Goal: Ask a question: Seek information or help from site administrators or community

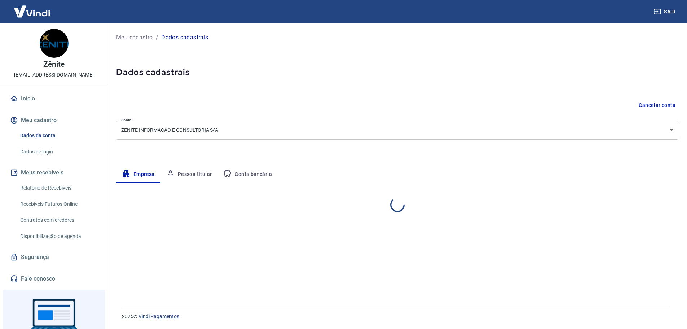
select select "PR"
select select "business"
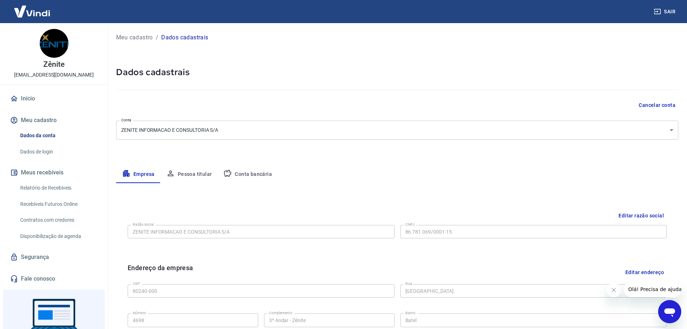
click at [192, 174] on button "Pessoa titular" at bounding box center [188, 174] width 57 height 17
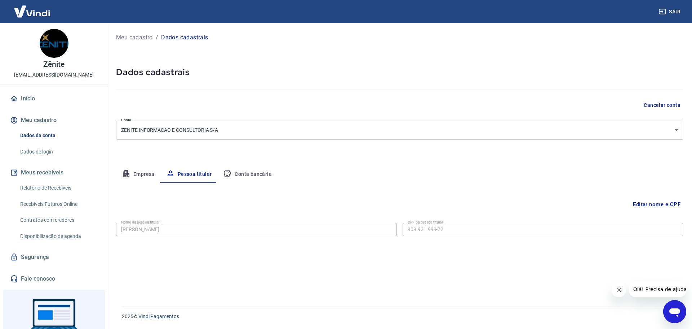
click at [253, 175] on button "Conta bancária" at bounding box center [247, 174] width 60 height 17
select select "1"
click at [142, 173] on button "Empresa" at bounding box center [138, 174] width 44 height 17
select select "PR"
select select "business"
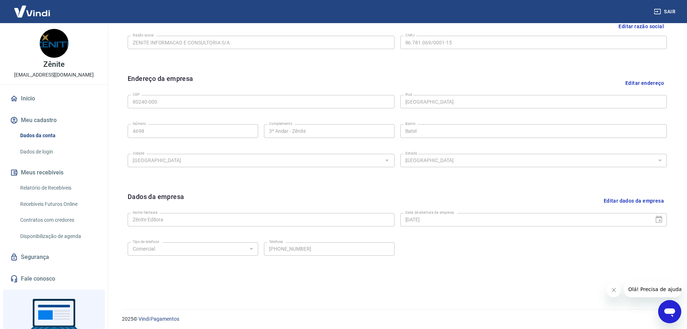
scroll to position [192, 0]
click at [643, 198] on button "Editar dados da empresa" at bounding box center [634, 198] width 66 height 18
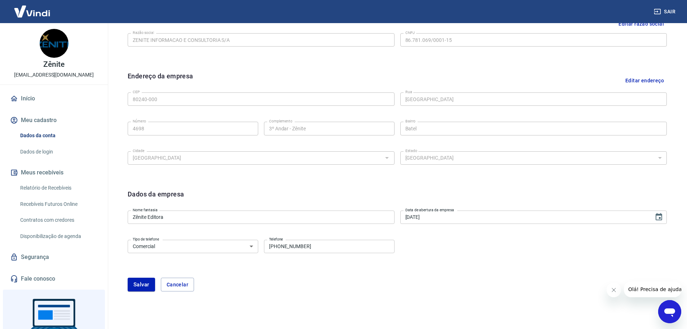
click at [329, 252] on input "(41) 98760-8729" at bounding box center [329, 245] width 131 height 13
drag, startPoint x: 323, startPoint y: 248, endPoint x: 280, endPoint y: 248, distance: 42.9
click at [280, 248] on input "(41) 98760-8729" at bounding box center [329, 245] width 131 height 13
type input "[PHONE_NUMBER]"
click at [146, 283] on button "Salvar" at bounding box center [141, 284] width 27 height 14
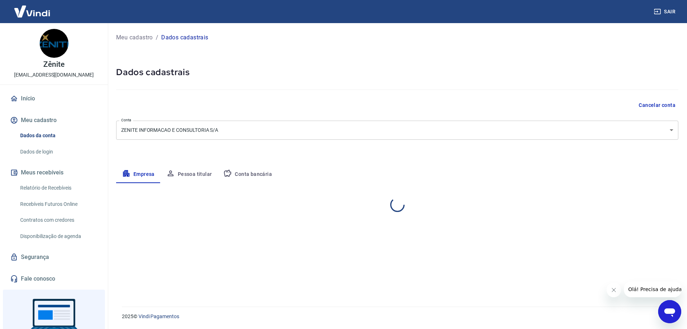
scroll to position [0, 0]
select select "PR"
select select "business"
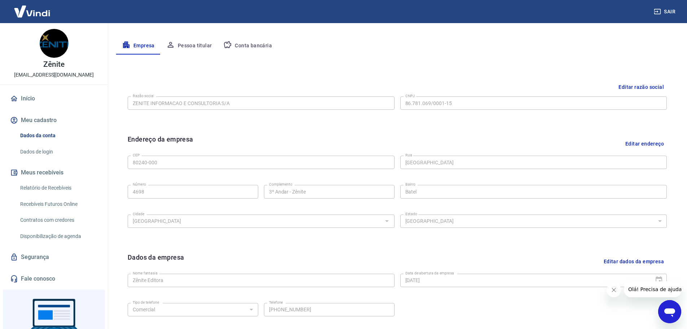
scroll to position [192, 0]
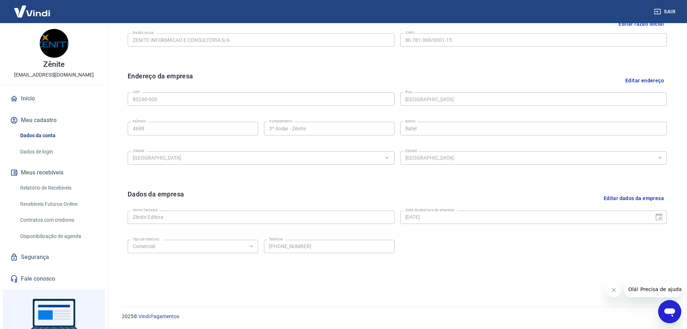
click at [31, 258] on link "Segurança" at bounding box center [54, 257] width 91 height 16
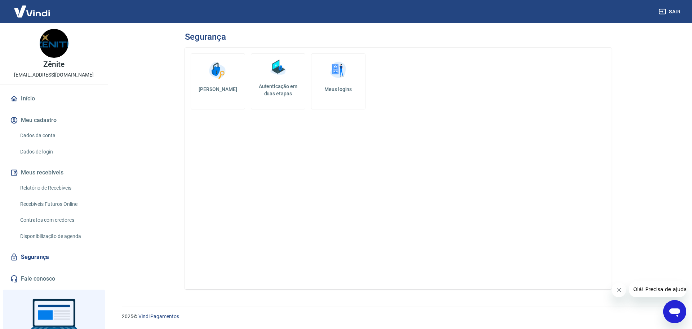
click at [282, 78] on img at bounding box center [278, 68] width 22 height 22
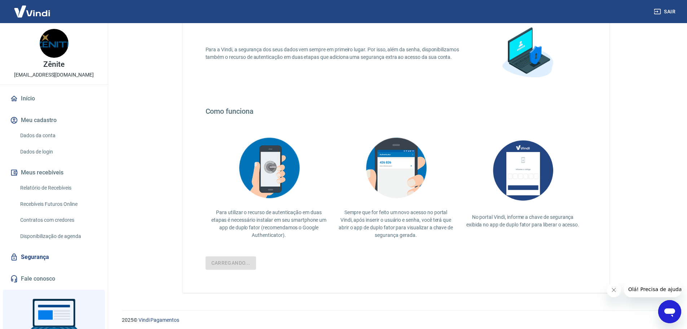
scroll to position [63, 0]
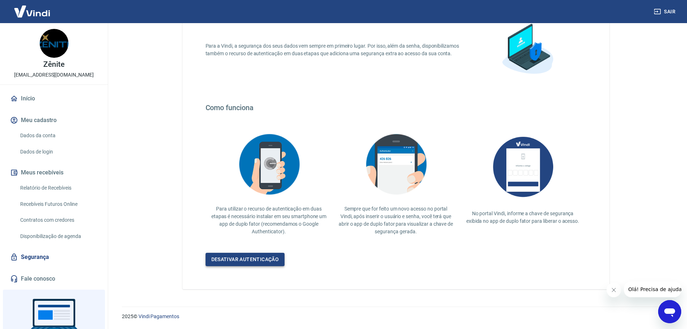
click at [249, 259] on link "Desativar autenticação" at bounding box center [245, 258] width 79 height 13
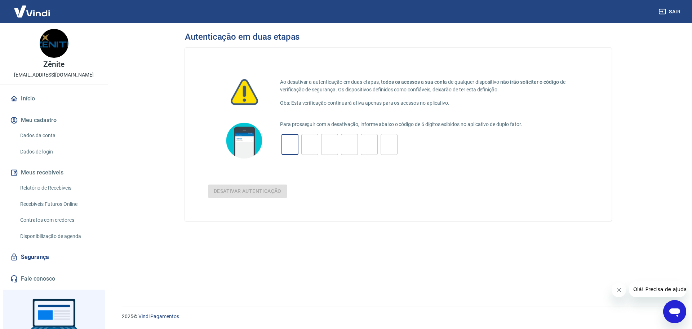
click at [288, 142] on input "tel" at bounding box center [290, 145] width 17 height 16
type input "3"
type input "9"
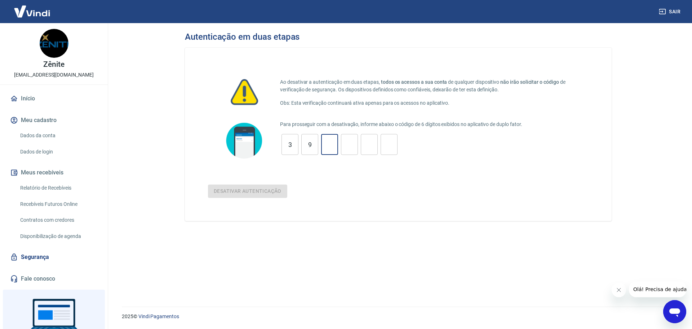
type input "4"
type input "8"
type input "3"
click at [247, 195] on button "Desativar autenticação" at bounding box center [247, 190] width 79 height 13
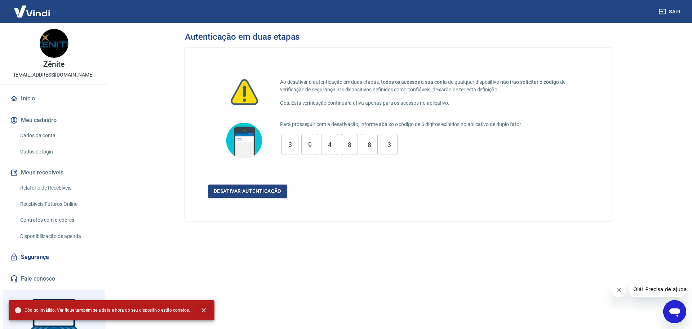
click at [200, 311] on icon "close" at bounding box center [203, 309] width 7 height 7
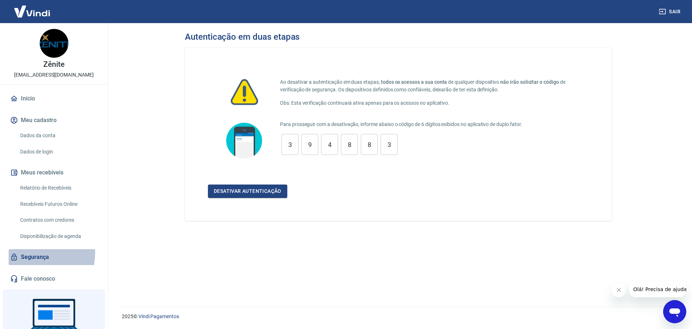
click at [29, 252] on link "Segurança" at bounding box center [54, 257] width 91 height 16
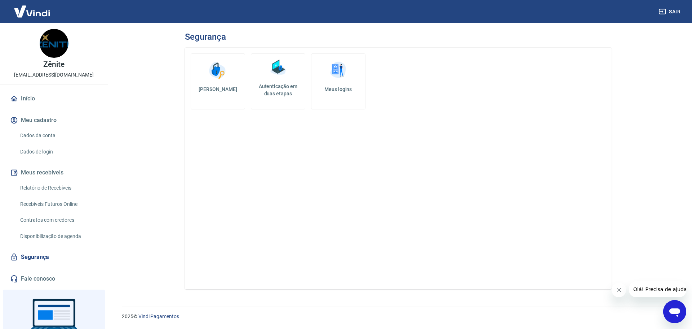
click at [336, 90] on h5 "Meus logins" at bounding box center [338, 88] width 42 height 7
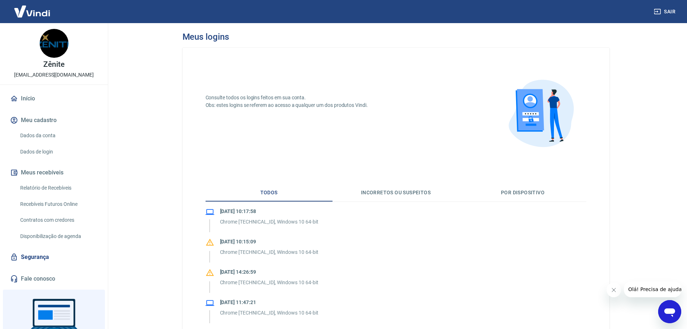
click at [46, 278] on link "Fale conosco" at bounding box center [54, 278] width 91 height 16
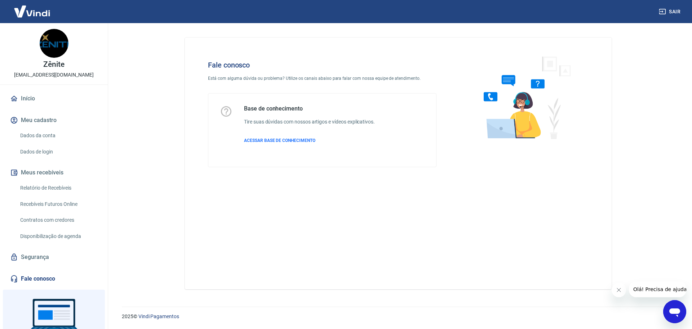
click at [678, 313] on icon "Abrir janela de mensagens" at bounding box center [675, 312] width 11 height 9
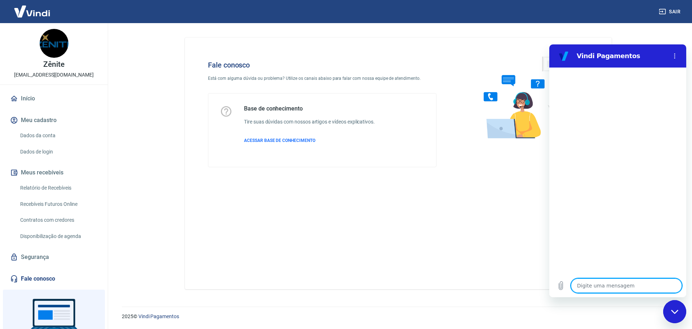
click at [597, 284] on textarea at bounding box center [626, 285] width 111 height 14
type textarea "O"
type textarea "x"
type textarea "Op"
type textarea "x"
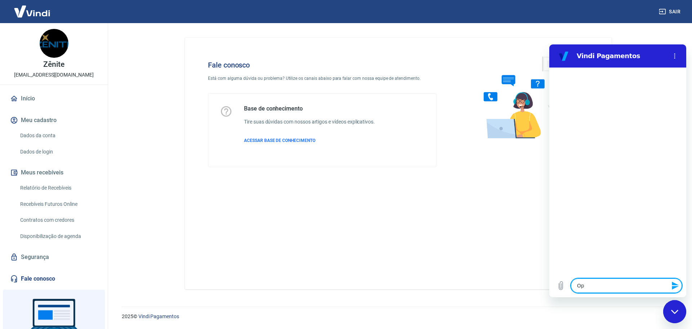
type textarea "O"
type textarea "x"
type textarea "a"
type textarea "x"
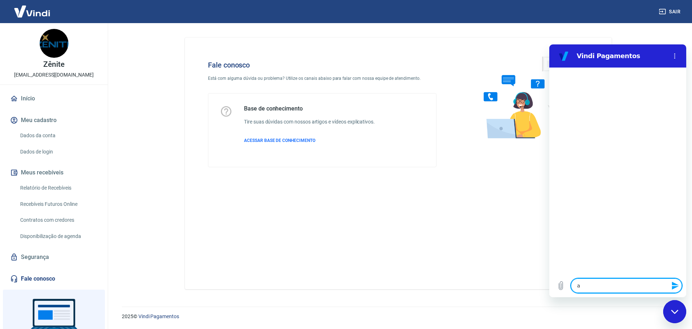
type textarea "aç"
type textarea "x"
type textarea "a"
type textarea "x"
type textarea "al"
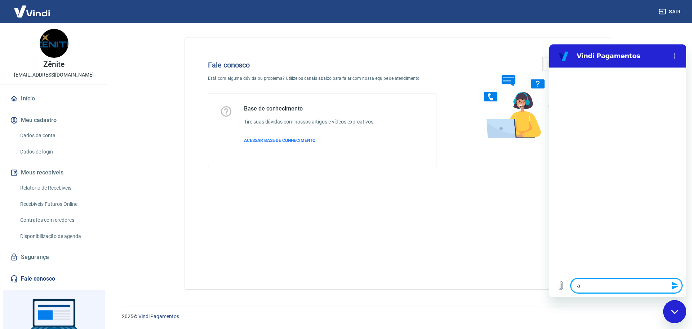
type textarea "x"
type textarea "alt"
type textarea "x"
type textarea "alte"
type textarea "x"
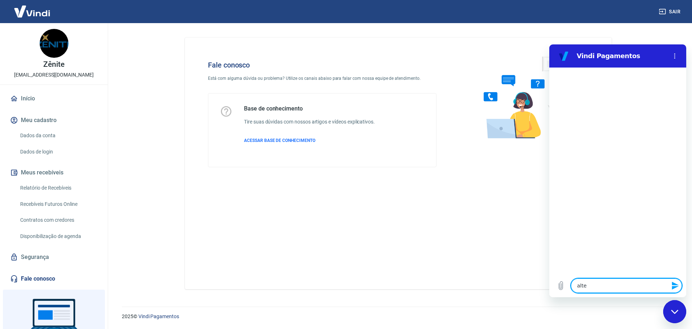
type textarea "alter"
type textarea "x"
type textarea "altere"
type textarea "x"
type textarea "alterer"
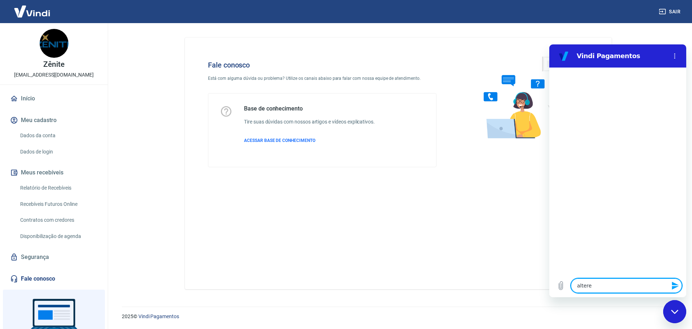
type textarea "x"
type textarea "altere"
type textarea "x"
type textarea "alter"
type textarea "x"
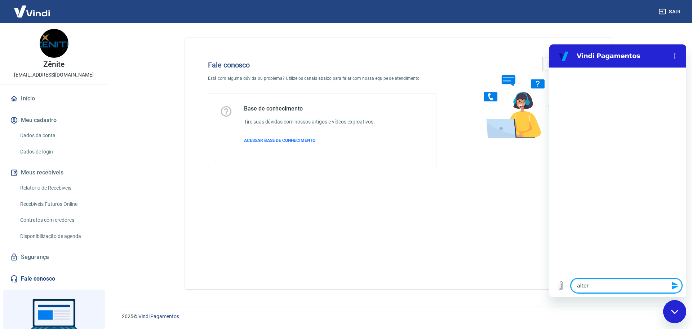
type textarea "altera"
type textarea "x"
type textarea "alterar"
type textarea "x"
type textarea "alterar"
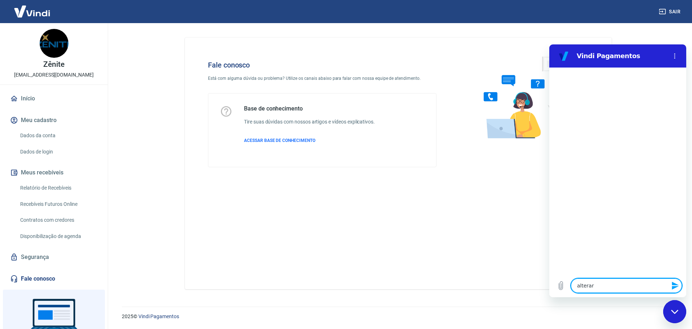
type textarea "x"
type textarea "alterar n"
type textarea "x"
type textarea "alterar nu"
type textarea "x"
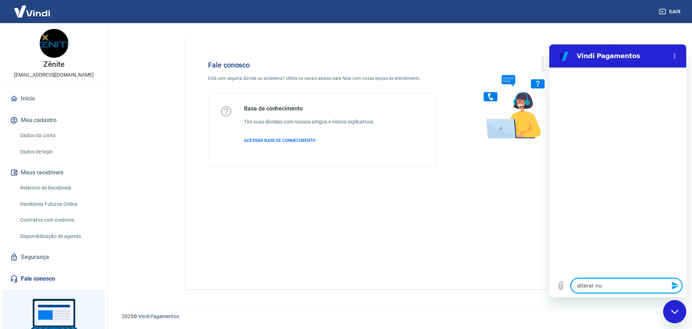
type textarea "alterar num"
type textarea "x"
type textarea "alterar nume"
type textarea "x"
type textarea "alterar numer"
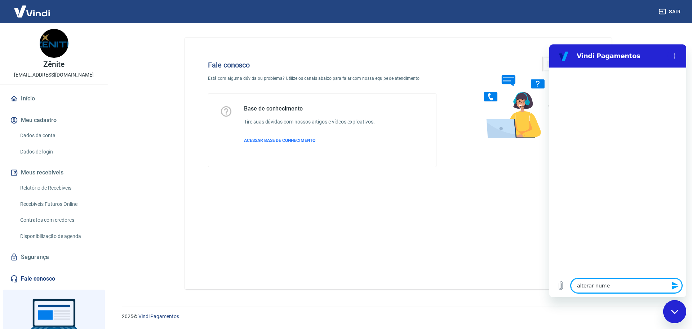
type textarea "x"
type textarea "alterar numero"
type textarea "x"
type textarea "alterar numero"
type textarea "x"
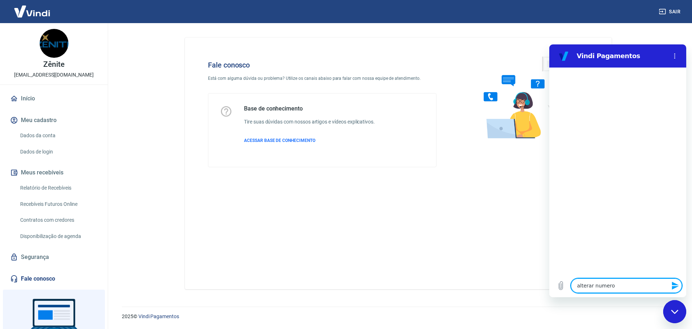
type textarea "alterar numero d"
type textarea "x"
type textarea "alterar numero de"
type textarea "x"
type textarea "alterar numero de"
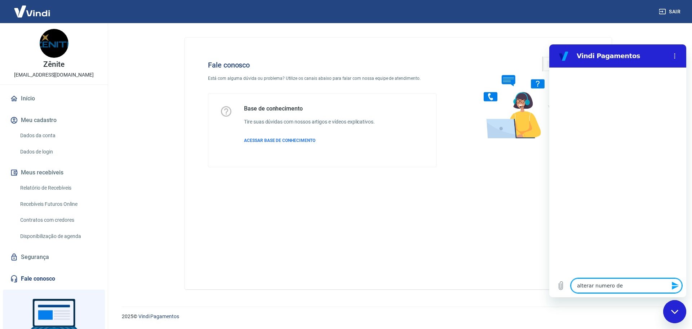
type textarea "x"
type textarea "alterar numero de c"
type textarea "x"
type textarea "alterar numero de ce"
type textarea "x"
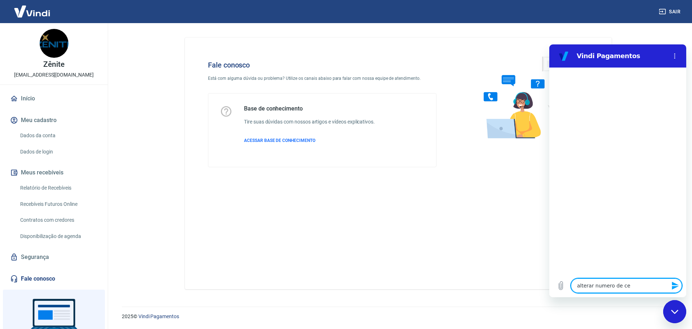
type textarea "alterar numero de cel"
type textarea "x"
type textarea "alterar numero de celu"
type textarea "x"
type textarea "alterar numero de celuk"
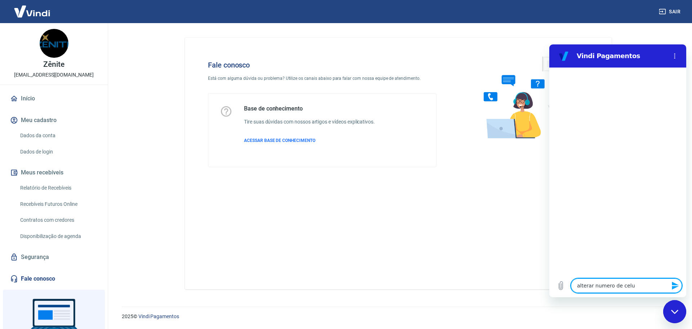
type textarea "x"
type textarea "alterar numero de celuka"
type textarea "x"
type textarea "alterar numero de celukar"
type textarea "x"
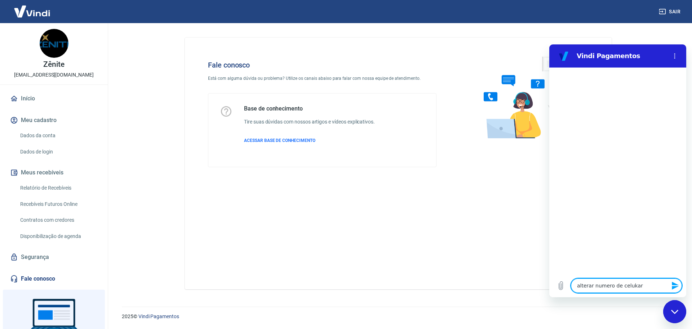
type textarea "alterar numero de celuka"
type textarea "x"
type textarea "alterar numero de celuk"
type textarea "x"
type textarea "alterar numero de celu"
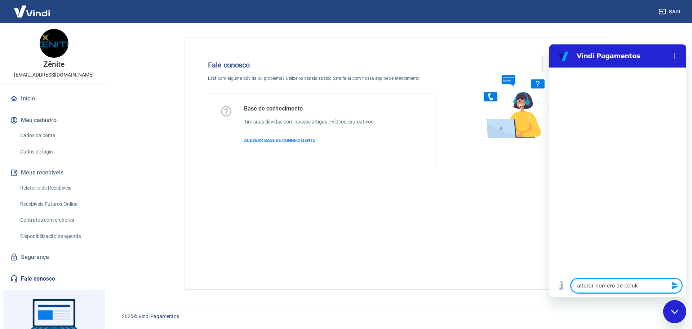
type textarea "x"
type textarea "alterar numero de celul"
type textarea "x"
type textarea "alterar numero de celula"
type textarea "x"
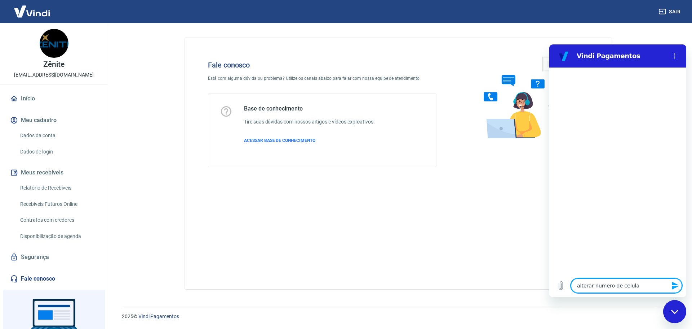
type textarea "alterar numero de celular"
type textarea "x"
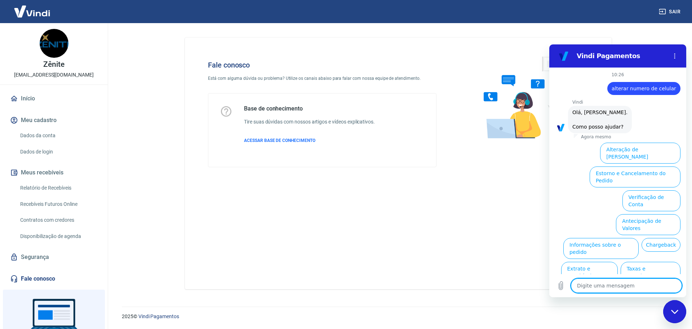
scroll to position [24, 0]
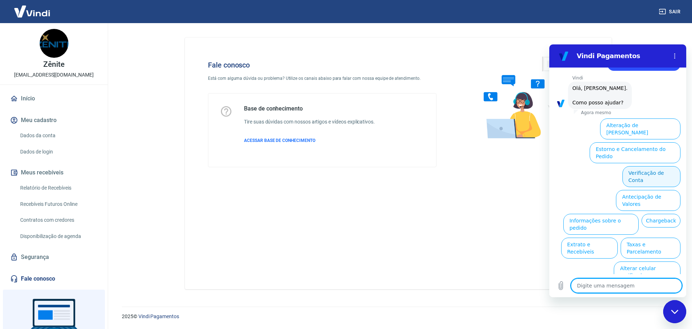
click at [649, 166] on button "Verificação de Conta" at bounding box center [652, 176] width 58 height 21
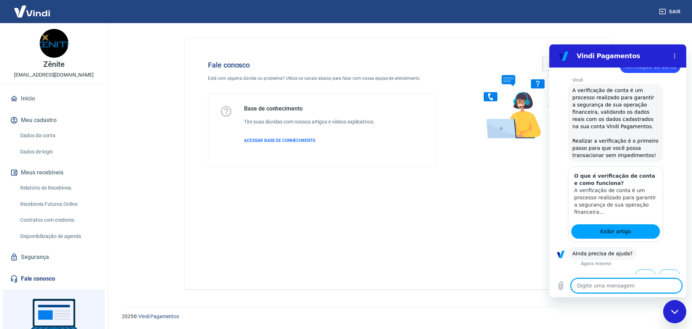
scroll to position [96, 0]
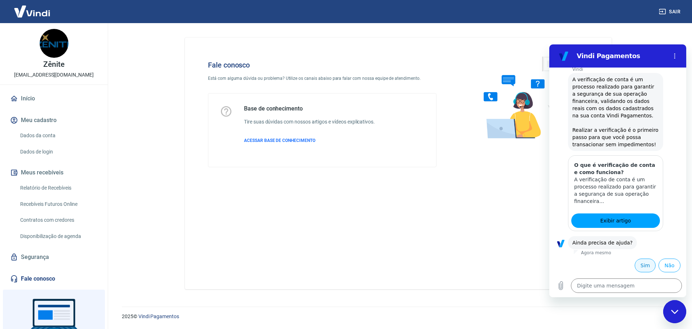
click at [640, 266] on button "Sim" at bounding box center [645, 265] width 21 height 14
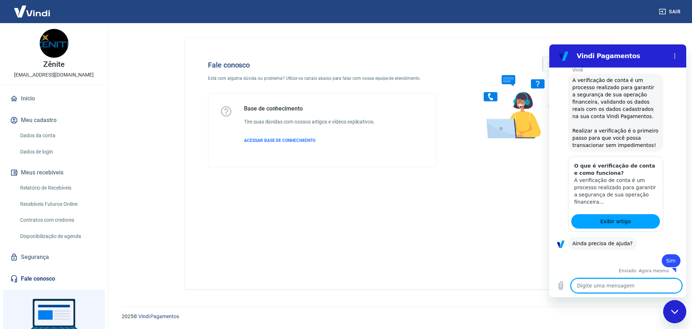
scroll to position [96, 0]
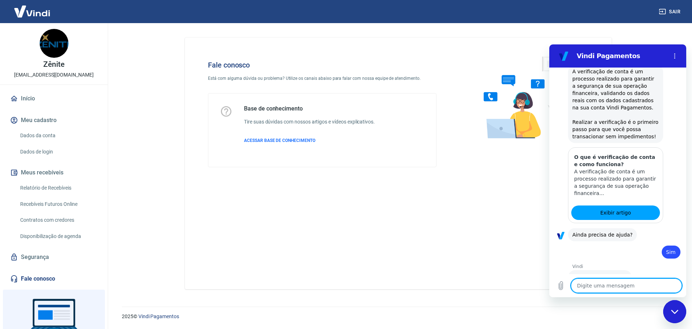
type textarea "x"
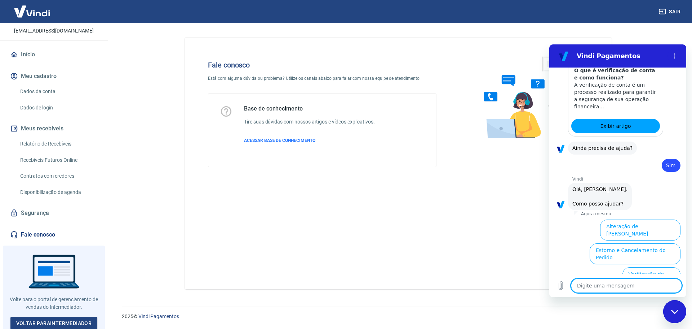
scroll to position [45, 0]
click at [52, 318] on link "Voltar para Intermediador" at bounding box center [53, 321] width 87 height 13
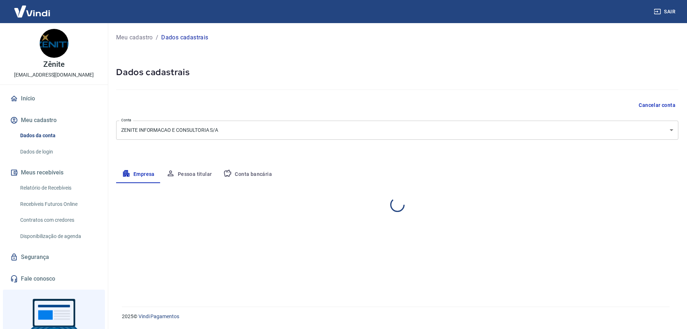
select select "PR"
select select "business"
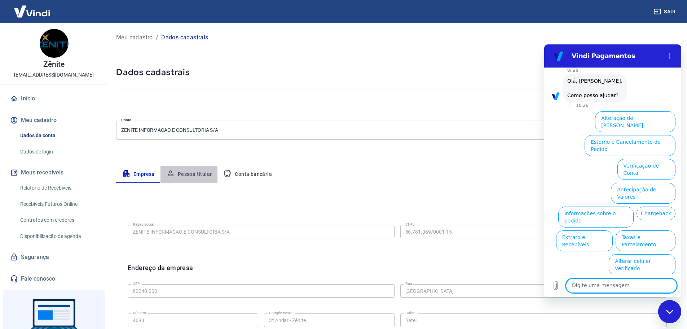
click at [189, 173] on button "Pessoa titular" at bounding box center [188, 174] width 57 height 17
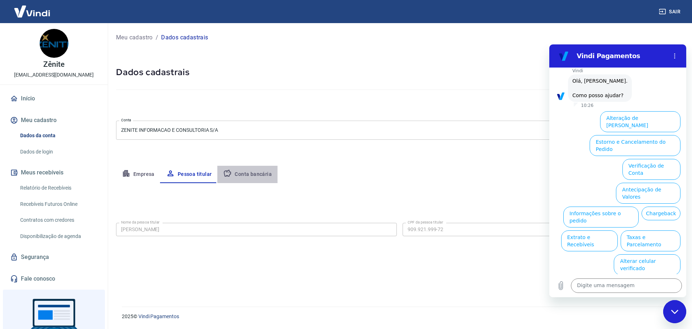
click at [247, 173] on button "Conta bancária" at bounding box center [247, 174] width 60 height 17
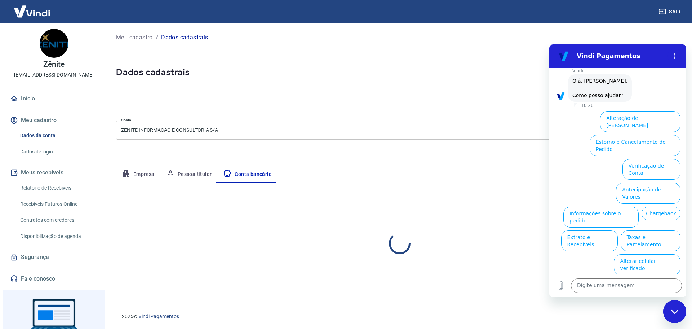
select select "1"
click at [143, 175] on button "Empresa" at bounding box center [138, 174] width 44 height 17
select select "PR"
select select "business"
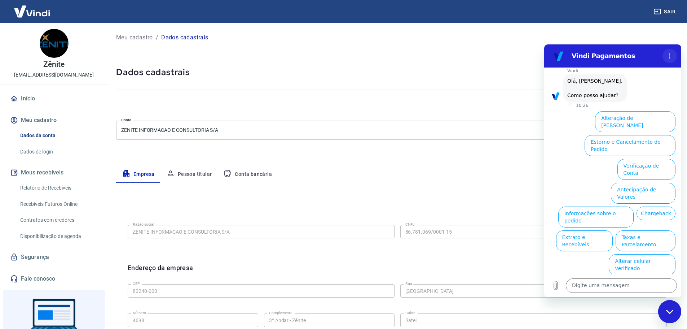
click at [670, 57] on icon "Menu de opções" at bounding box center [670, 56] width 6 height 6
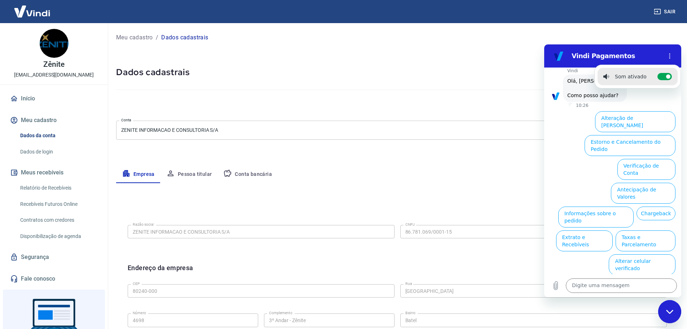
click at [493, 50] on div "Meu cadastro / Dados cadastrais Dados cadastrais Cancelar conta Conta ZENITE IN…" at bounding box center [397, 256] width 580 height 466
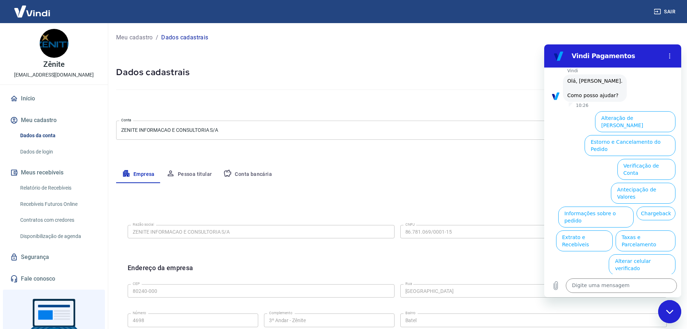
click at [671, 309] on icon "Fechar janela de mensagens" at bounding box center [670, 311] width 8 height 5
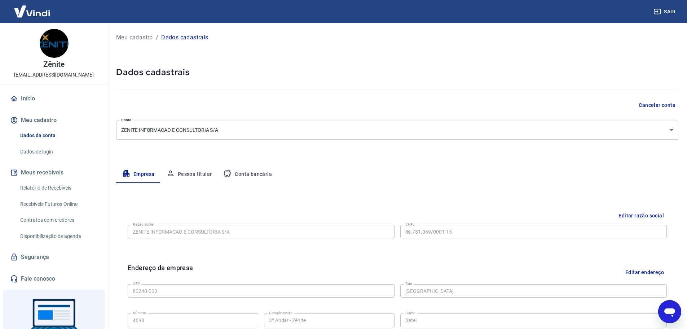
click at [48, 39] on img at bounding box center [54, 43] width 29 height 29
click at [49, 70] on div "Zênite [EMAIL_ADDRESS][DOMAIN_NAME]" at bounding box center [54, 53] width 108 height 61
click at [26, 93] on link "Início" at bounding box center [54, 99] width 91 height 16
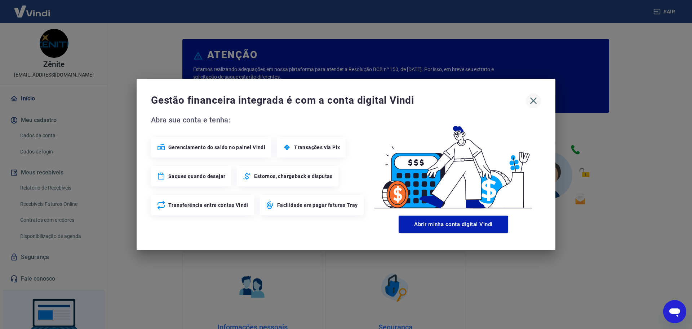
click at [528, 100] on icon "button" at bounding box center [534, 101] width 12 height 12
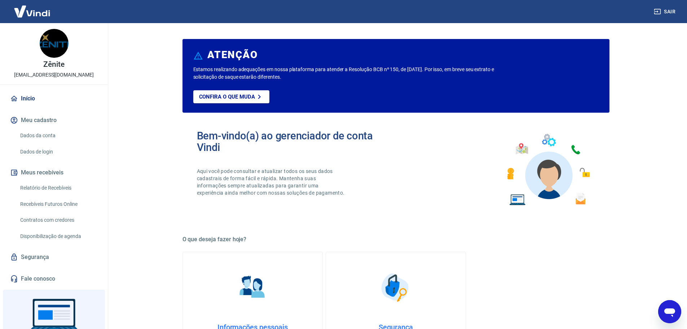
click at [30, 151] on link "Dados de login" at bounding box center [58, 151] width 82 height 15
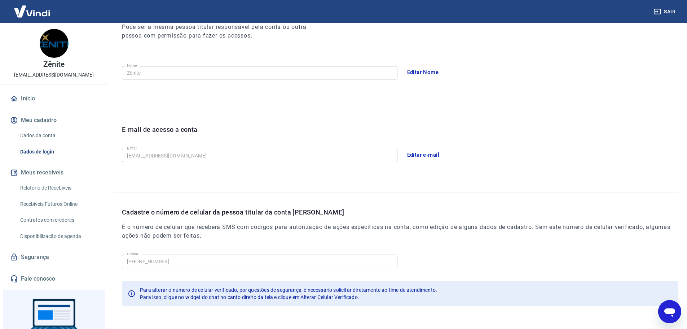
scroll to position [133, 0]
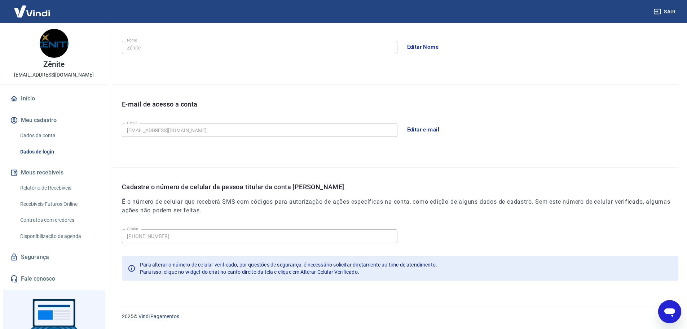
click at [674, 312] on icon "Abrir janela de mensagens" at bounding box center [669, 312] width 11 height 9
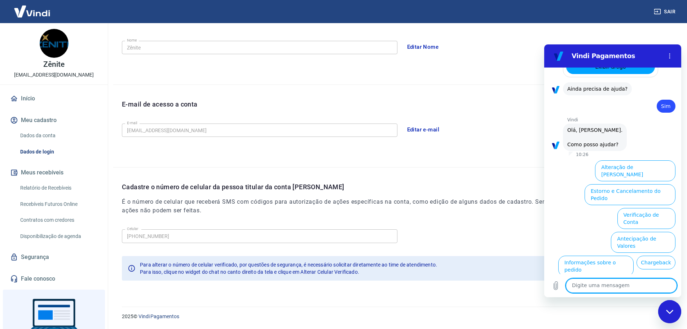
scroll to position [291, 0]
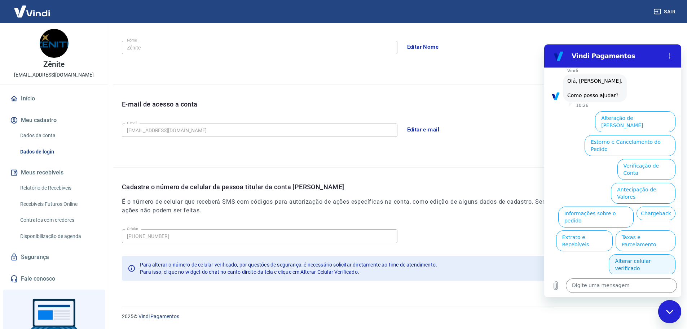
click at [657, 254] on button "Alterar celular verificado" at bounding box center [642, 264] width 67 height 21
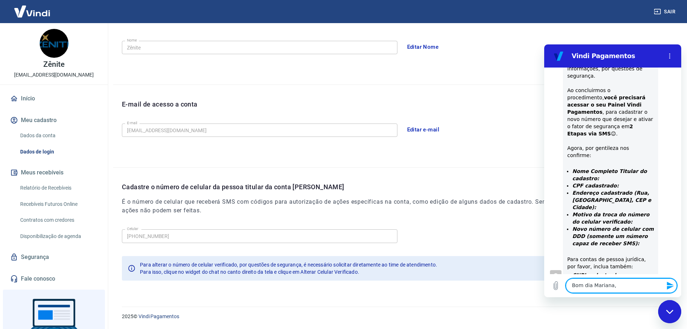
scroll to position [450, 0]
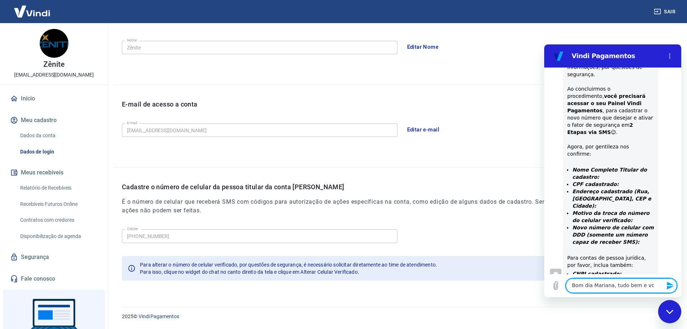
type textarea "Bom dia Mariana, tudo bem e vc?"
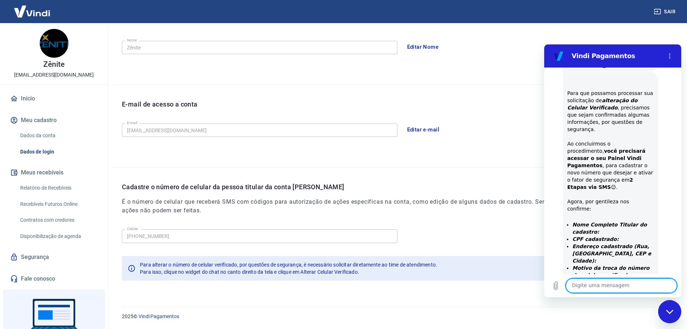
scroll to position [431, 0]
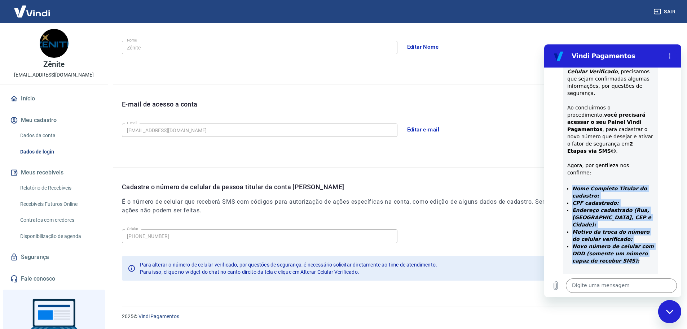
drag, startPoint x: 567, startPoint y: 178, endPoint x: 630, endPoint y: 247, distance: 93.4
click at [630, 247] on ul "Nome Completo Titular do cadastro: CPF cadastrado: Endereço cadastrado (Rua, Ba…" at bounding box center [610, 228] width 87 height 87
copy ul "Nome Completo Titular do cadastro: CPF cadastrado: Endereço cadastrado (Rua, Ba…"
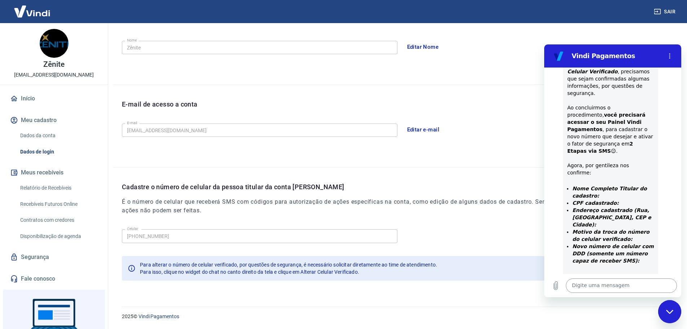
click at [602, 285] on textarea at bounding box center [621, 285] width 111 height 14
paste textarea "Nome Completo Titular do cadastro: CPF cadastrado: Endereço cadastrado (Rua, Ba…"
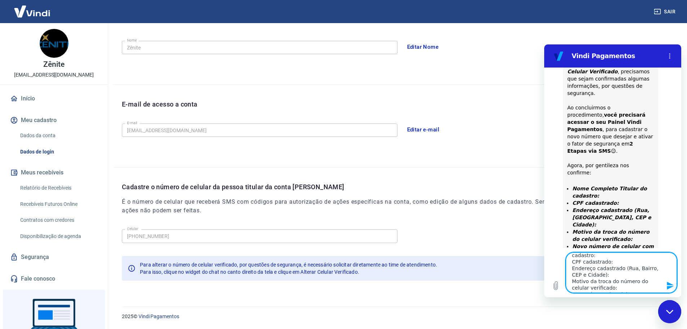
scroll to position [0, 0]
click at [620, 264] on textarea "Nome Completo Titular do cadastro: CPF cadastrado: Endereço cadastrado (Rua, Ba…" at bounding box center [621, 272] width 111 height 40
click at [606, 283] on textarea "Nome Completo Titular do cadastro: CPF cadastrado: [PERSON_NAME] cadastrado (Ru…" at bounding box center [621, 272] width 111 height 40
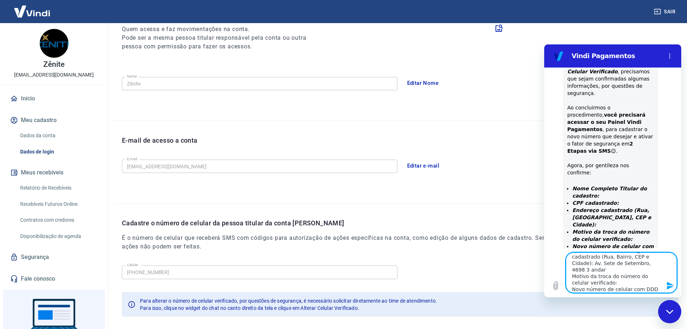
scroll to position [39, 0]
click at [618, 265] on textarea "Nome Completo Titular do cadastro: CPF cadastrado: [PERSON_NAME] cadastrado (Ru…" at bounding box center [621, 272] width 111 height 40
click at [627, 287] on textarea "Nome Completo Titular do cadastro: CPF cadastrado: [PERSON_NAME] cadastrado (Ru…" at bounding box center [621, 272] width 111 height 40
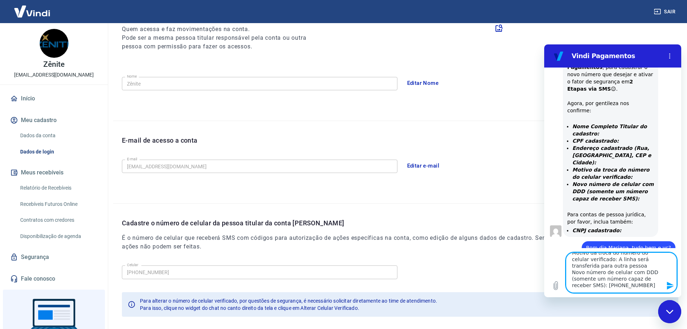
scroll to position [48, 0]
type textarea "Nome Completo Titular do cadastro: CPF cadastrado: [PERSON_NAME] cadastrado (Ru…"
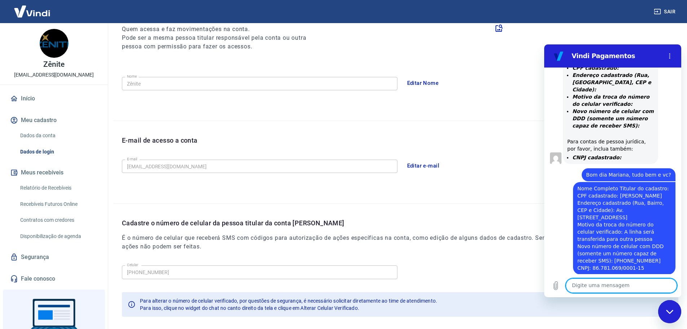
scroll to position [567, 0]
click at [604, 281] on textarea at bounding box center [621, 285] width 111 height 14
type textarea "CEP: 80.240-000"
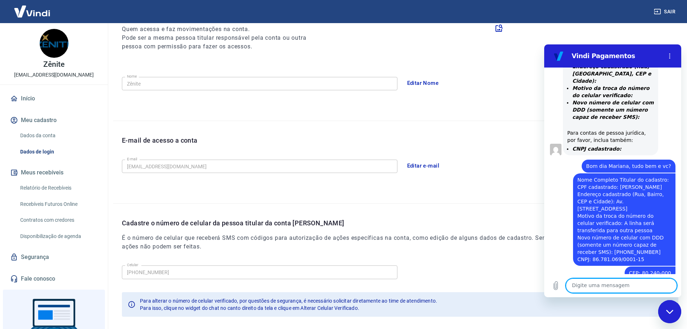
scroll to position [581, 0]
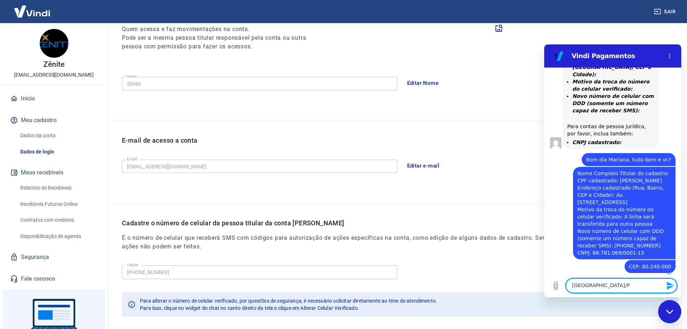
type textarea "[GEOGRAPHIC_DATA]/[GEOGRAPHIC_DATA]"
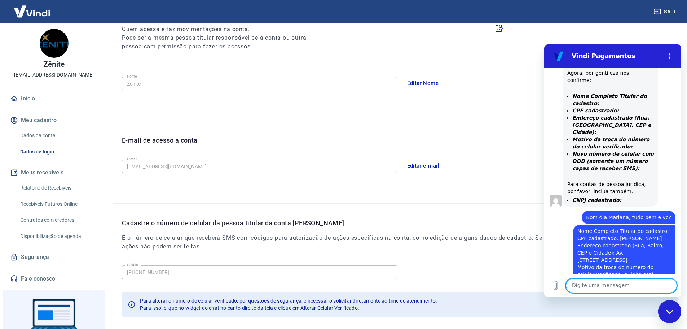
scroll to position [523, 0]
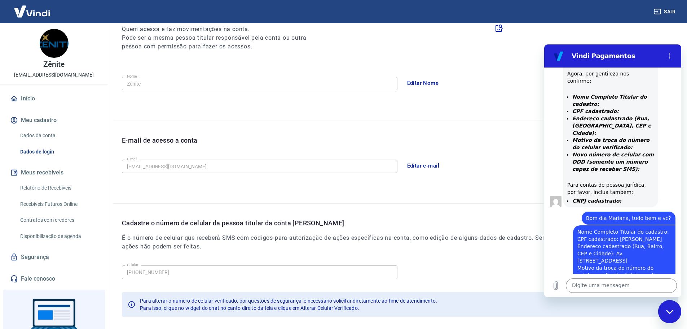
click at [490, 56] on div "Nome da pessoa usuária Quem acessa e faz movimentações na conta. Pode ser a mes…" at bounding box center [395, 62] width 565 height 117
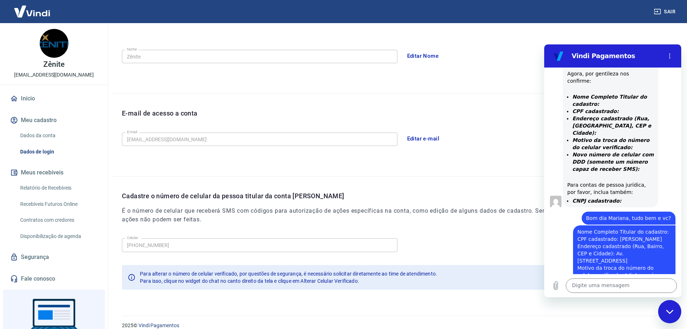
scroll to position [133, 0]
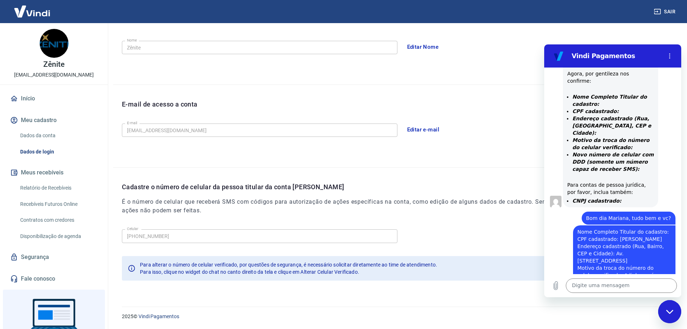
click at [39, 258] on link "Segurança" at bounding box center [54, 257] width 91 height 16
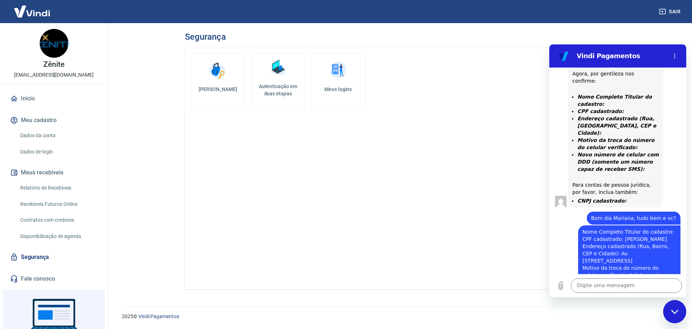
click at [44, 135] on link "Dados da conta" at bounding box center [58, 135] width 82 height 15
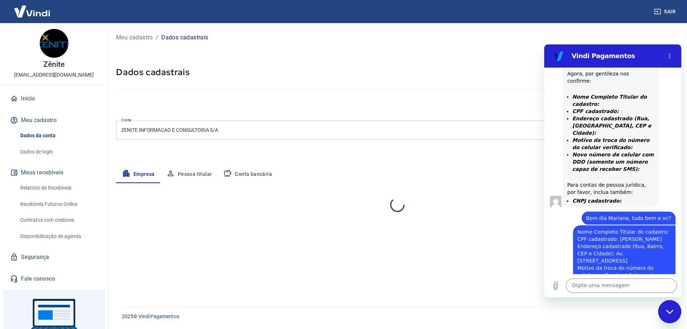
select select "PR"
select select "business"
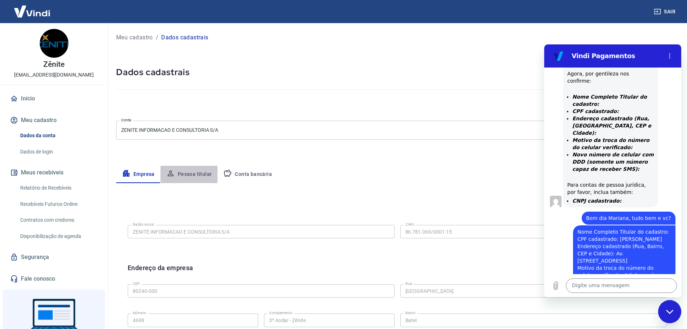
click at [205, 175] on button "Pessoa titular" at bounding box center [188, 174] width 57 height 17
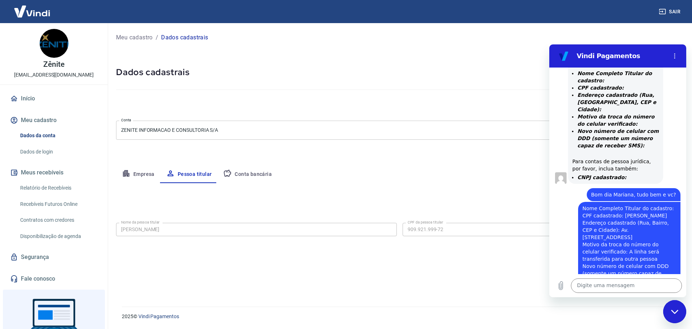
scroll to position [559, 0]
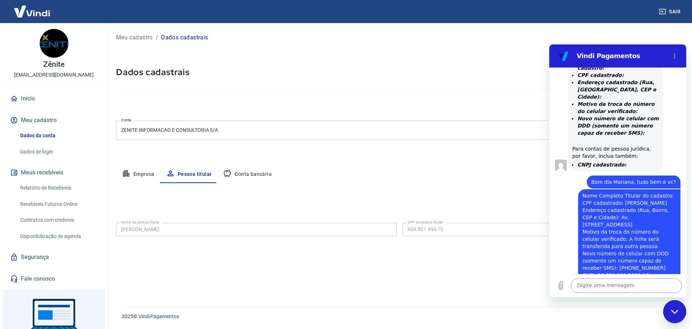
click at [613, 286] on textarea at bounding box center [626, 285] width 111 height 14
type textarea "c"
click at [603, 283] on textarea "CPF Cadastrdo: 909.921.999-72" at bounding box center [626, 285] width 111 height 14
type textarea "CPF Cadastrado: 909.921.999-72"
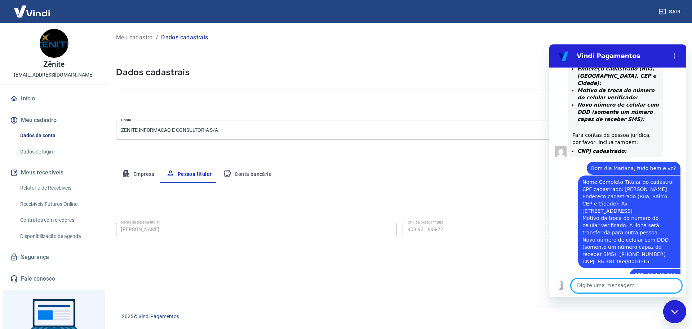
scroll to position [608, 0]
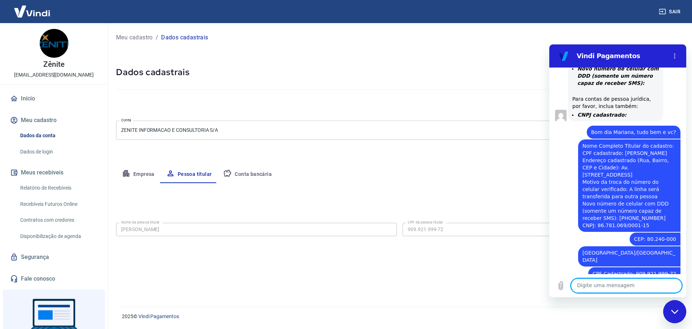
click at [598, 282] on textarea at bounding box center [626, 285] width 111 height 14
type textarea "precisa de alguma outra confirmação?"
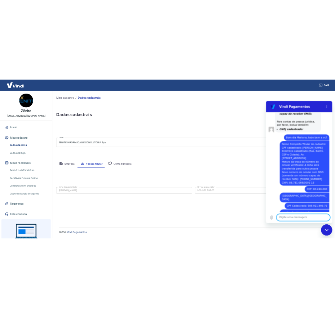
scroll to position [622, 0]
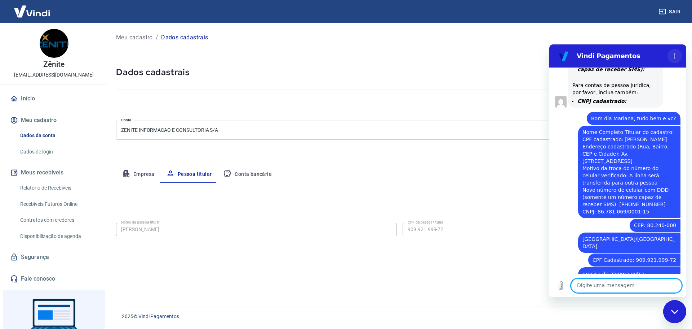
click at [673, 54] on icon "Menu de opções" at bounding box center [675, 56] width 6 height 6
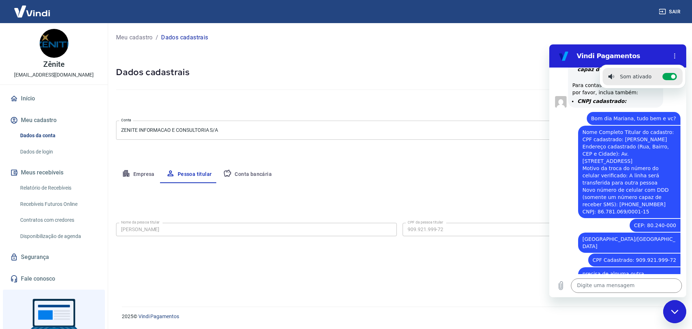
click at [639, 30] on div "Meu cadastro / Dados cadastrais Dados cadastrais Cancelar conta Conta ZENITE IN…" at bounding box center [399, 160] width 585 height 274
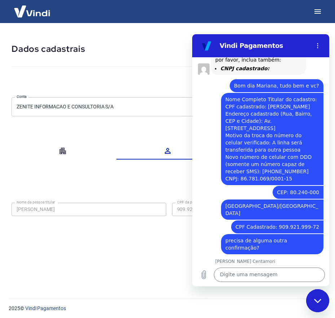
scroll to position [646, 0]
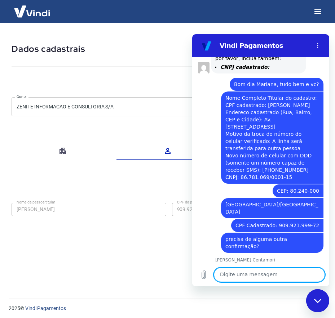
click at [248, 273] on textarea at bounding box center [269, 275] width 111 height 14
type textarea "ok"
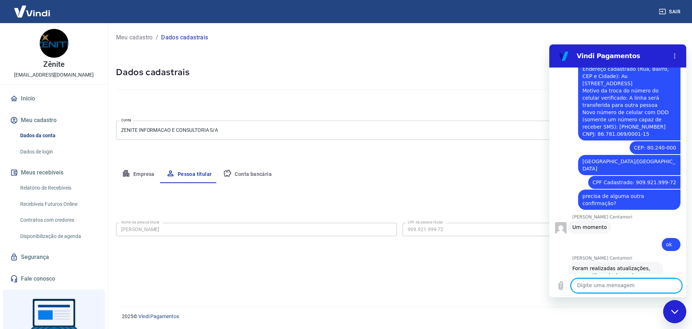
scroll to position [701, 0]
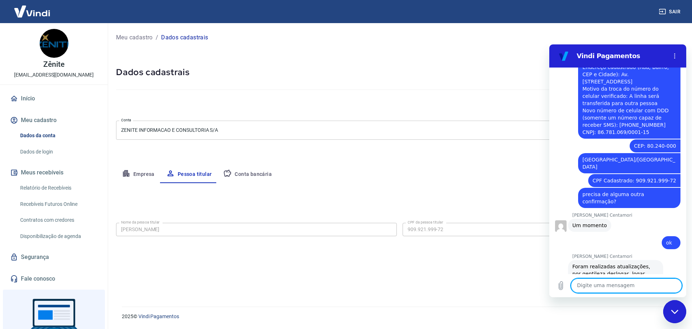
click at [616, 282] on textarea at bounding box center [626, 285] width 111 height 14
type textarea "q"
type textarea "é"
type textarea "qual o menu de cadastro do novo numero?"
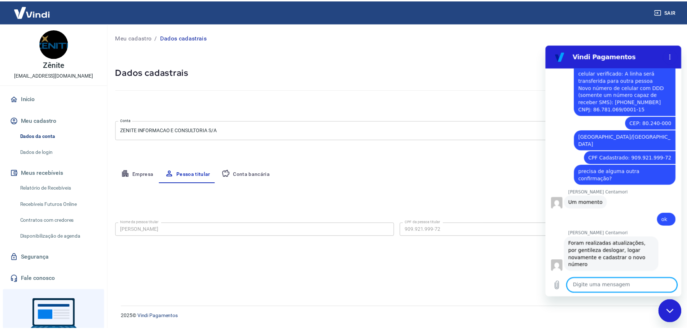
scroll to position [726, 0]
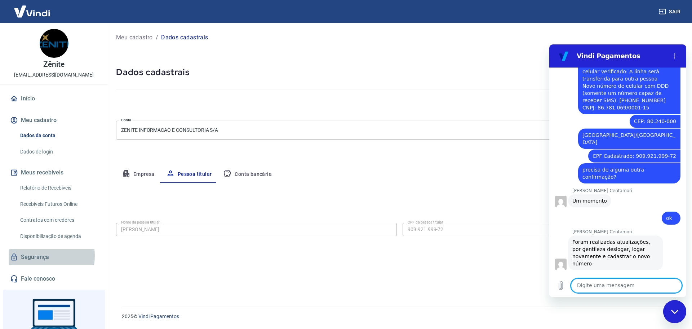
click at [37, 256] on link "Segurança" at bounding box center [54, 257] width 91 height 16
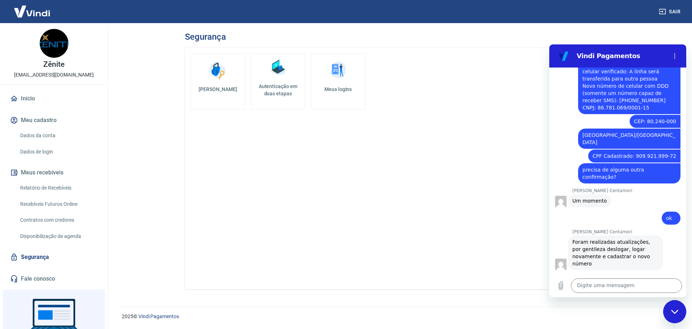
click at [340, 75] on img at bounding box center [338, 71] width 22 height 22
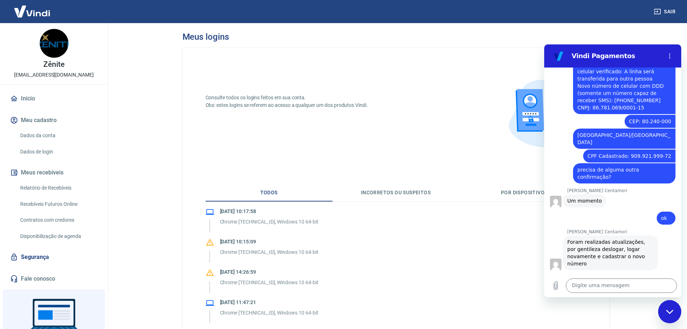
click at [43, 135] on link "Dados da conta" at bounding box center [58, 135] width 82 height 15
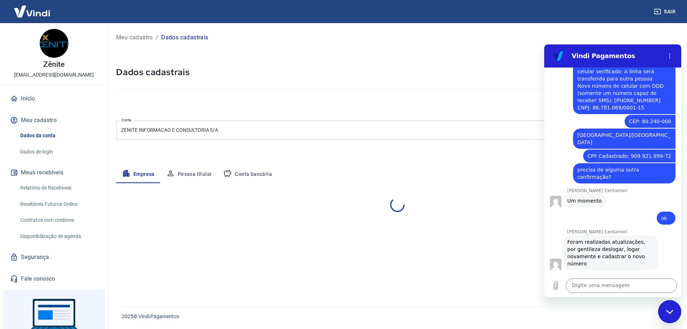
select select "PR"
select select "business"
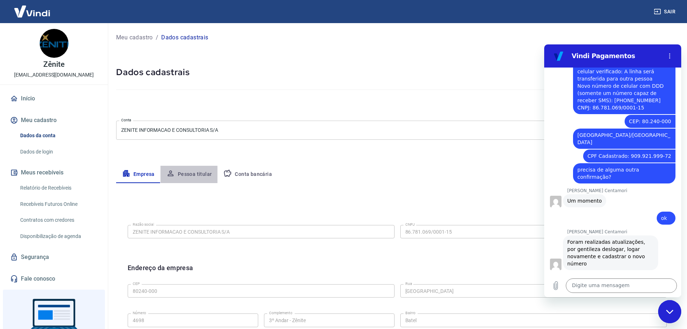
click at [202, 174] on button "Pessoa titular" at bounding box center [188, 174] width 57 height 17
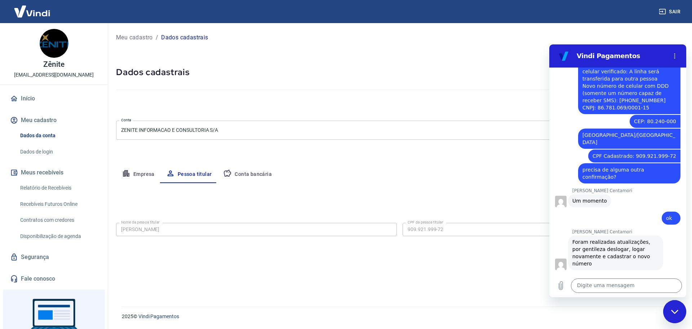
click at [37, 152] on link "Dados de login" at bounding box center [58, 151] width 82 height 15
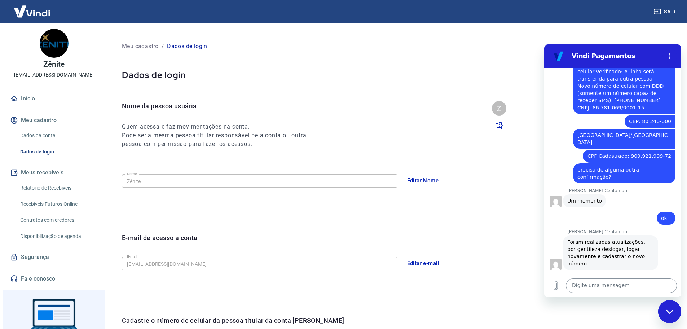
click at [581, 286] on textarea at bounding box center [621, 285] width 111 height 14
type textarea "já achamos"
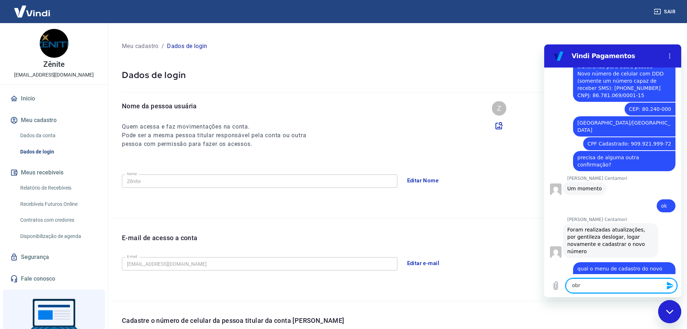
scroll to position [740, 0]
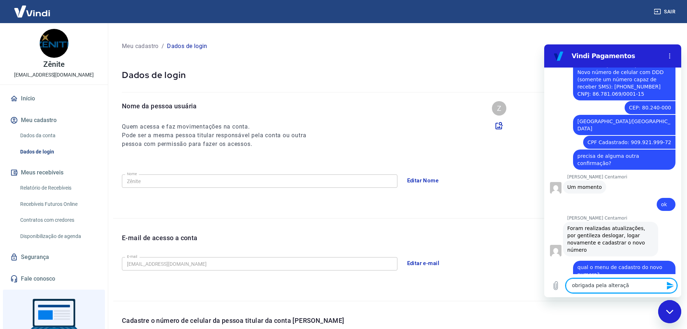
type textarea "obrigada pela alteração"
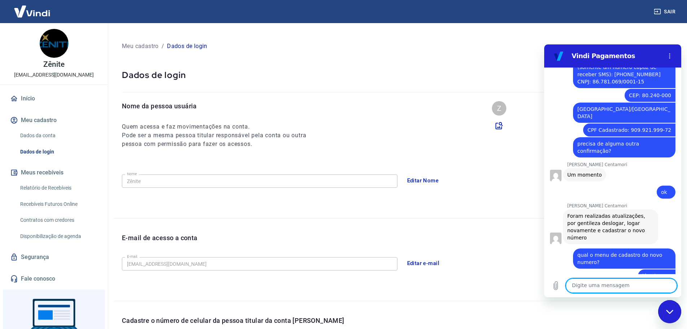
scroll to position [753, 0]
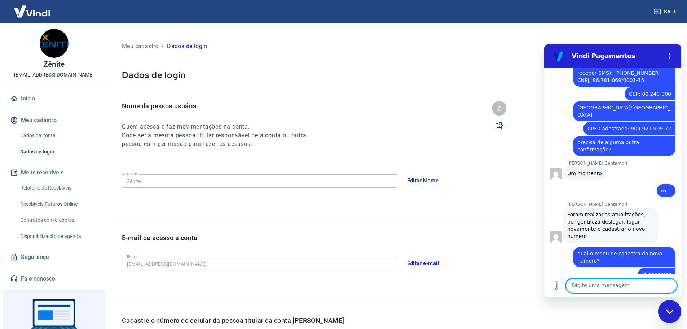
click at [669, 32] on div "Meu cadastro / Dados de login" at bounding box center [395, 46] width 565 height 29
click at [670, 51] on button "Menu de opções" at bounding box center [670, 56] width 14 height 14
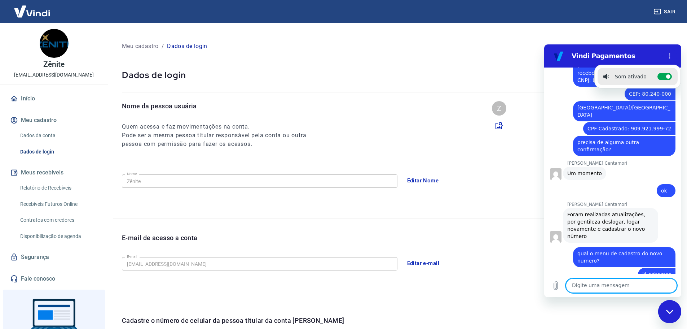
scroll to position [784, 0]
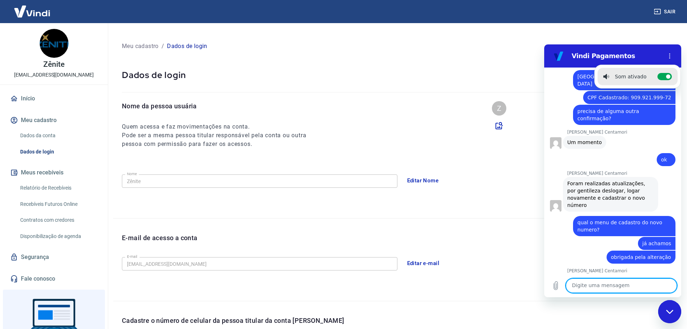
click at [595, 281] on textarea at bounding box center [621, 285] width 111 height 14
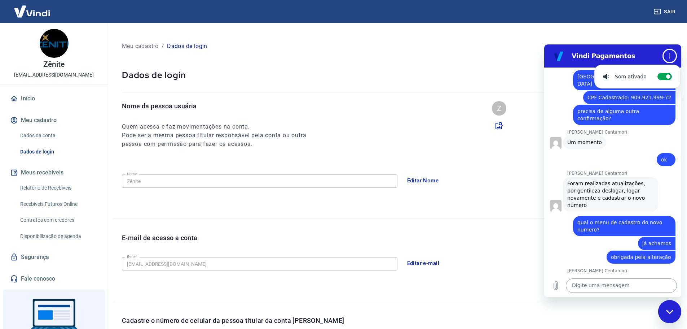
click at [597, 285] on textarea at bounding box center [621, 285] width 111 height 14
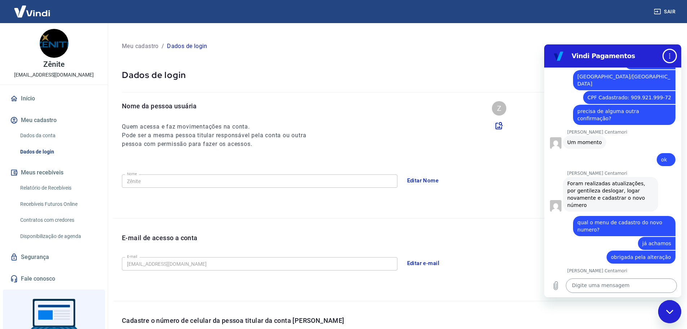
click at [597, 285] on textarea at bounding box center [621, 285] width 111 height 14
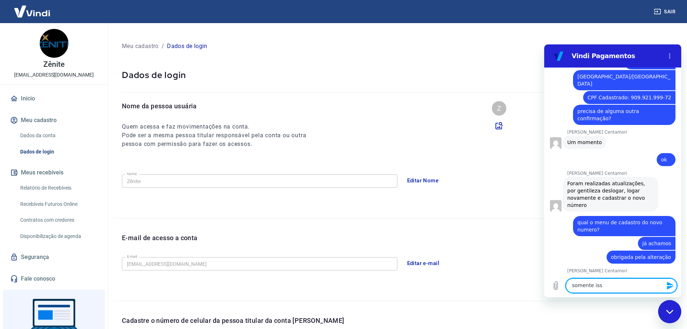
type textarea "somente isso"
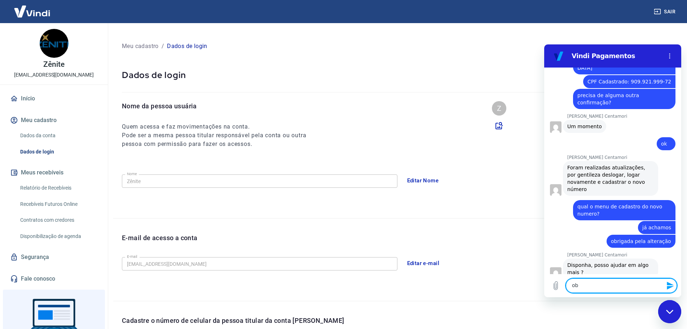
scroll to position [802, 0]
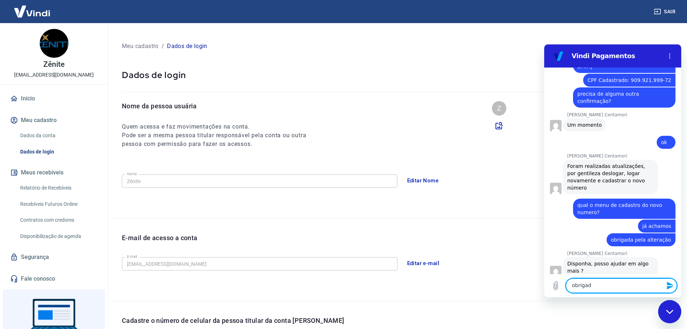
type textarea "obrigada"
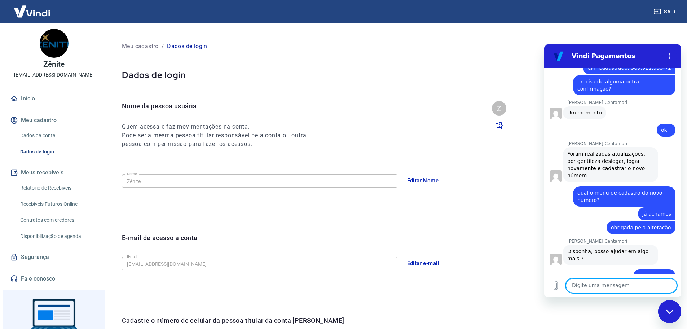
scroll to position [815, 0]
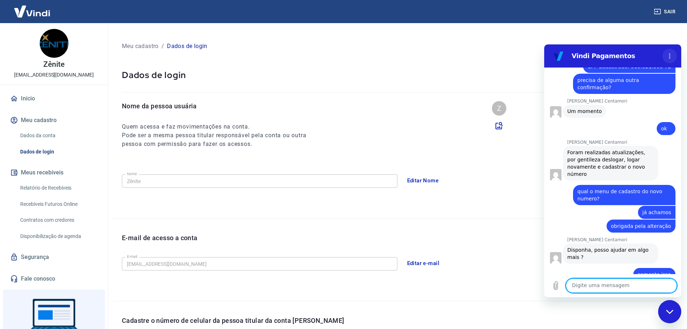
click at [672, 55] on icon "Menu de opções" at bounding box center [670, 56] width 6 height 6
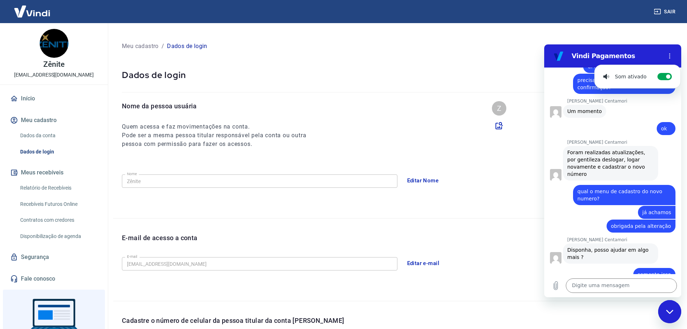
click at [663, 41] on div "Meu cadastro / Dados de login" at bounding box center [396, 46] width 548 height 12
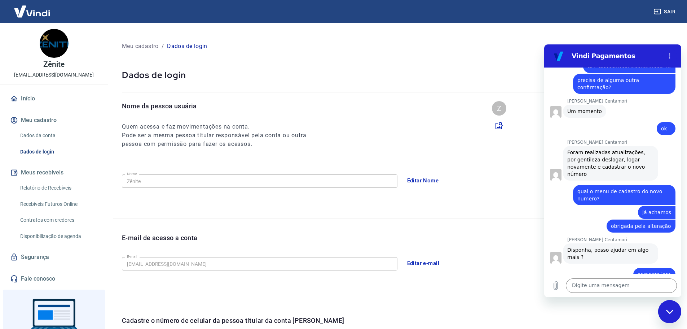
click at [673, 10] on button "Sair" at bounding box center [665, 11] width 26 height 13
